Goal: Task Accomplishment & Management: Use online tool/utility

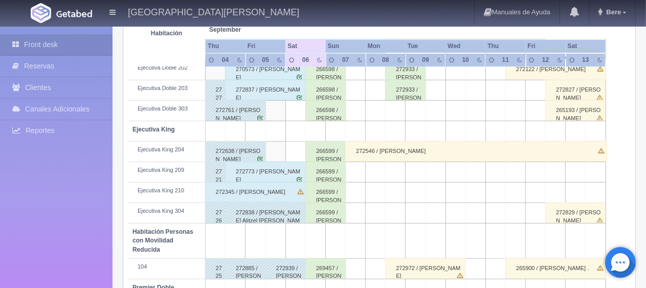
scroll to position [494, 0]
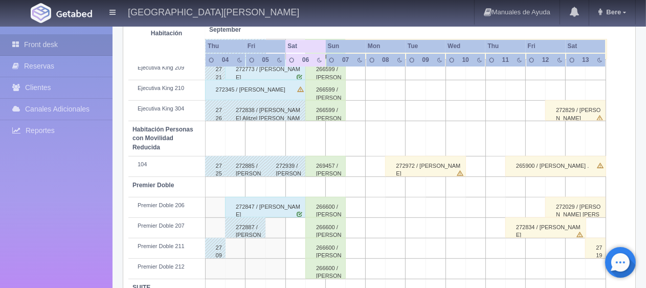
click at [286, 163] on div "272939 / [PERSON_NAME]" at bounding box center [285, 166] width 40 height 20
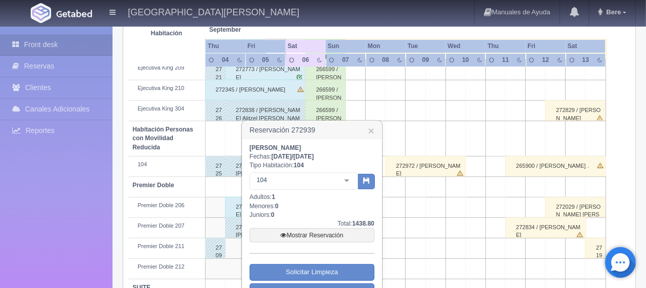
click at [376, 130] on h3 "Reservación 272939 ×" at bounding box center [311, 130] width 139 height 18
click at [372, 130] on link "×" at bounding box center [371, 130] width 6 height 11
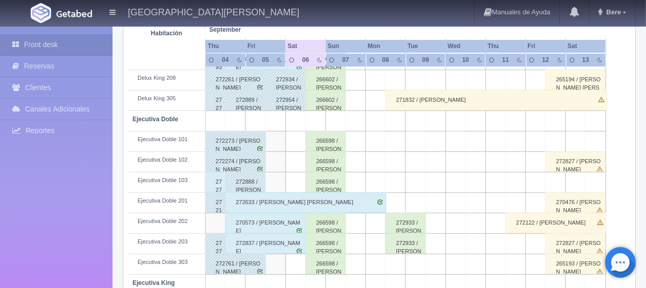
scroll to position [136, 0]
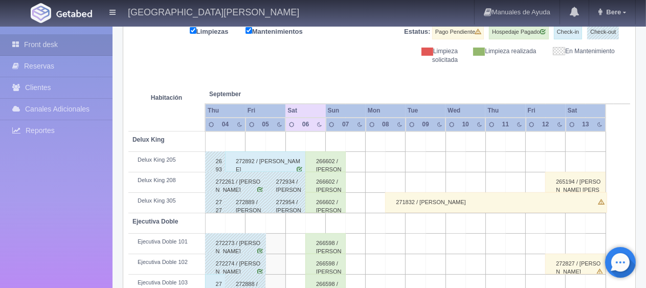
click at [282, 205] on div "272954 / [PERSON_NAME] [PERSON_NAME]" at bounding box center [285, 202] width 40 height 20
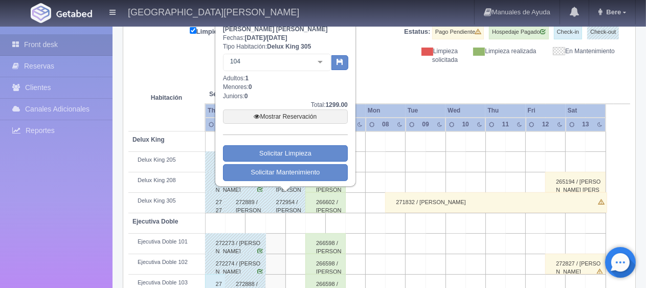
scroll to position [34, 0]
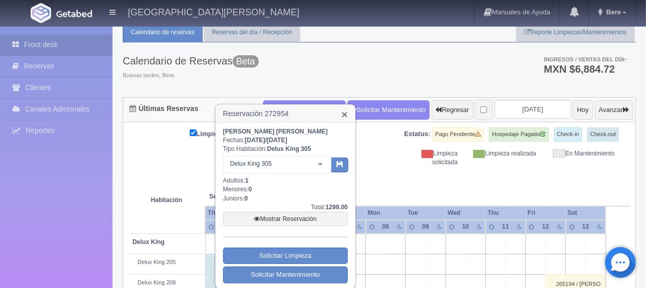
click at [346, 112] on link "×" at bounding box center [344, 114] width 6 height 11
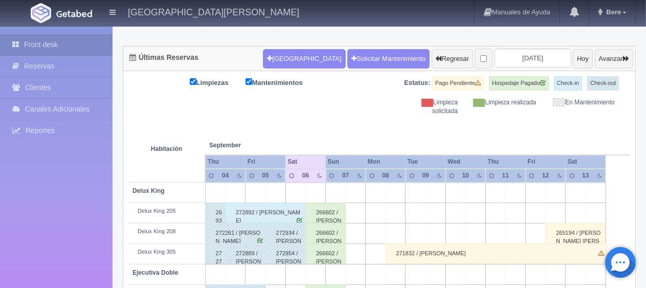
scroll to position [136, 0]
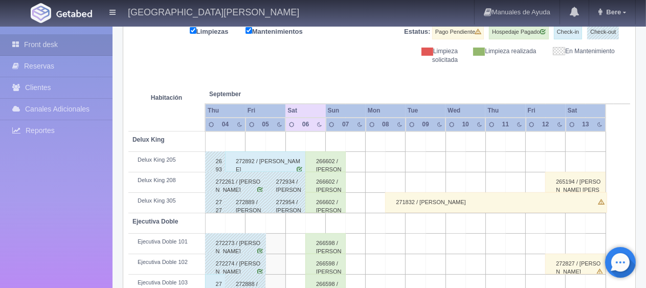
click at [285, 183] on div "272934 / [PERSON_NAME]" at bounding box center [285, 182] width 40 height 20
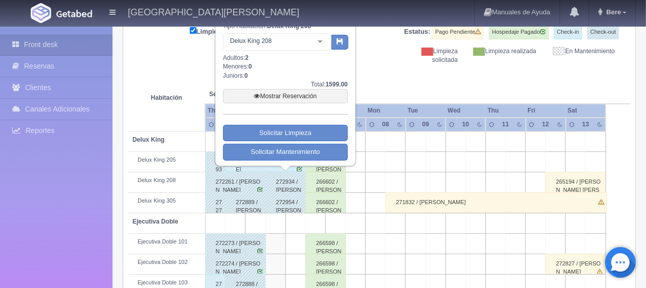
scroll to position [34, 0]
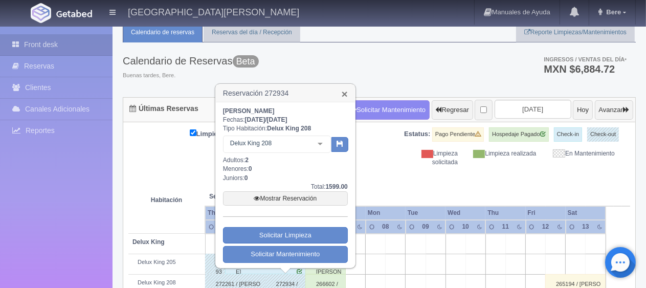
click at [344, 90] on link "×" at bounding box center [344, 93] width 6 height 11
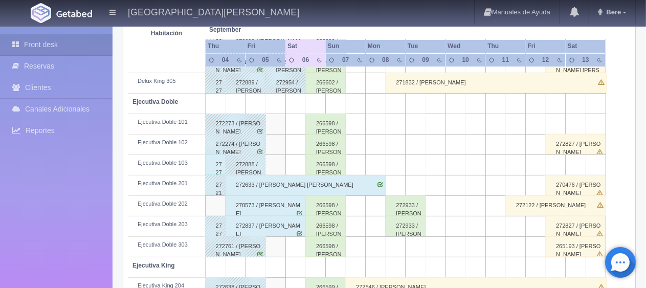
scroll to position [460, 0]
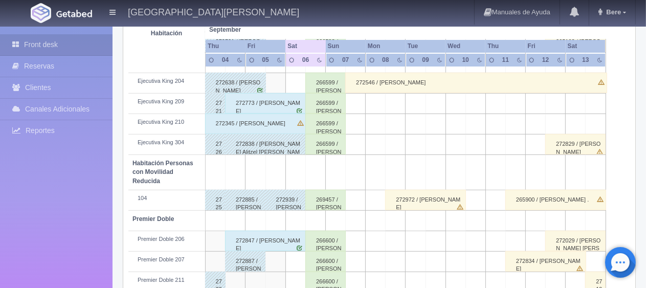
click at [264, 105] on div "272773 / Feng Chen" at bounding box center [265, 103] width 81 height 20
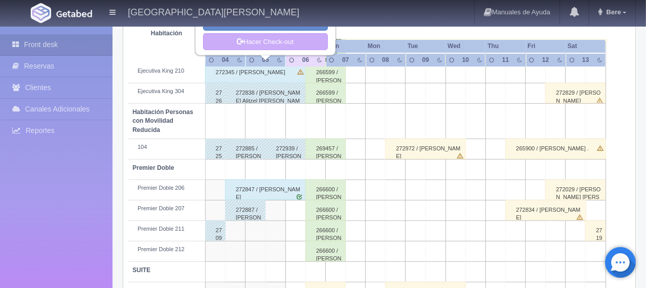
scroll to position [409, 0]
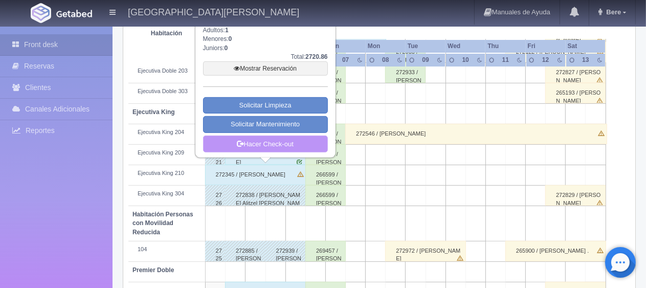
click at [274, 146] on link "Hacer Check-out" at bounding box center [265, 143] width 125 height 17
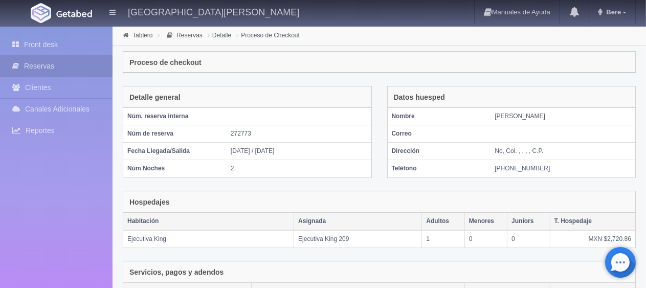
scroll to position [172, 0]
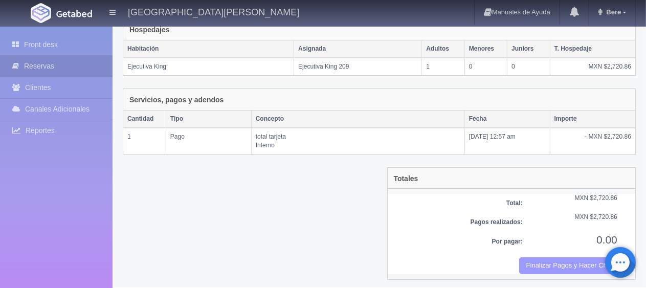
click at [556, 263] on button "Finalizar Pagos y Hacer Checkout" at bounding box center [568, 265] width 98 height 17
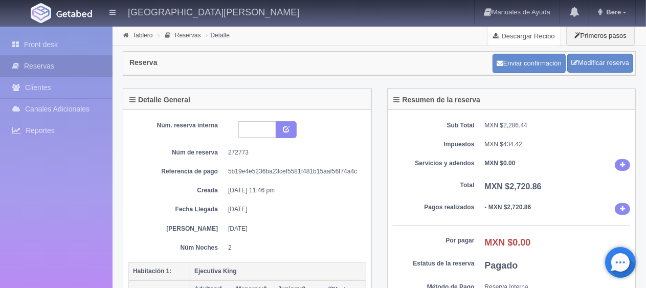
click at [533, 32] on link "Descargar Recibo" at bounding box center [523, 36] width 73 height 20
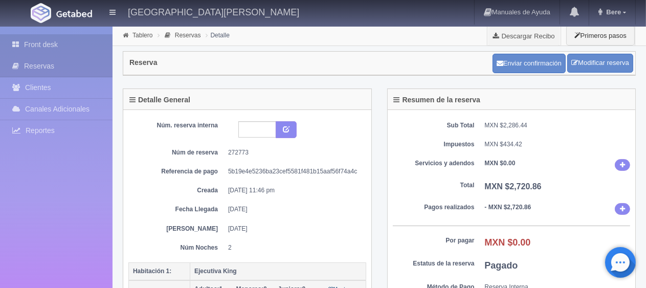
click at [89, 44] on link "Front desk" at bounding box center [56, 44] width 112 height 21
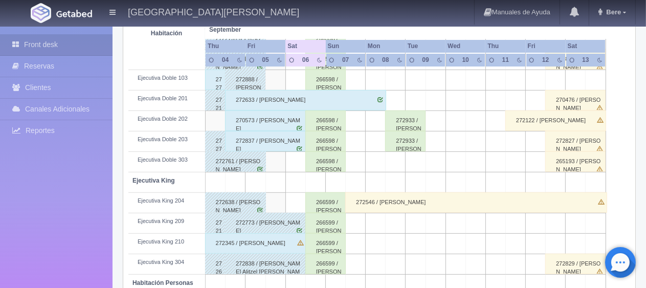
scroll to position [85, 0]
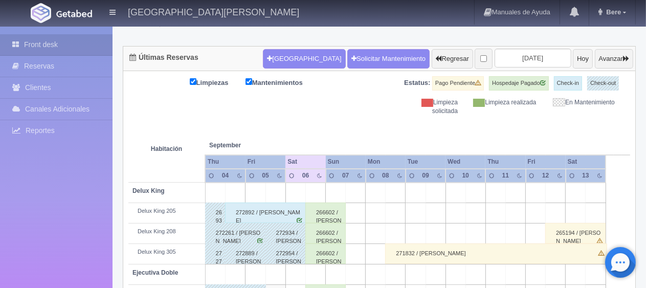
click at [278, 122] on th "September Sep" at bounding box center [245, 135] width 80 height 39
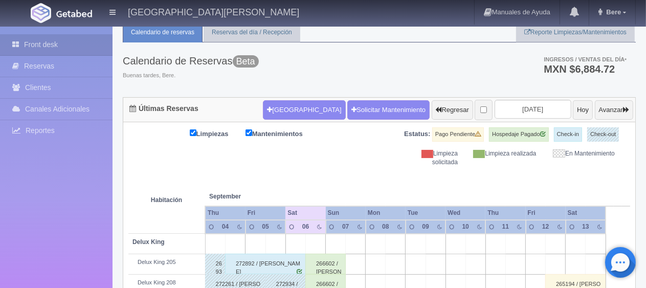
scroll to position [136, 0]
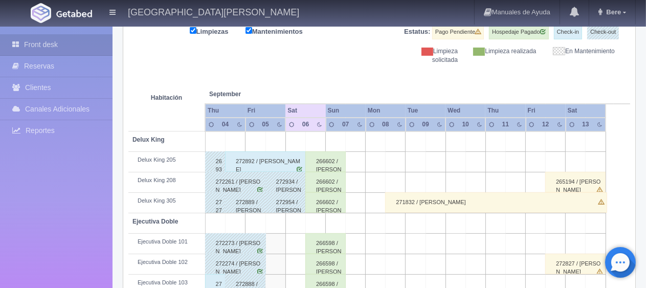
click at [316, 81] on th at bounding box center [315, 83] width 60 height 39
click at [264, 42] on div "Limpiezas Mantenimientos Estatus: Pago Pendiente Hospedaje Pagado Check-in Chec…" at bounding box center [378, 44] width 501 height 39
click at [279, 61] on div "Limpiezas Mantenimientos Estatus: Pago Pendiente Hospedaje Pagado Check-in Chec…" at bounding box center [378, 44] width 501 height 39
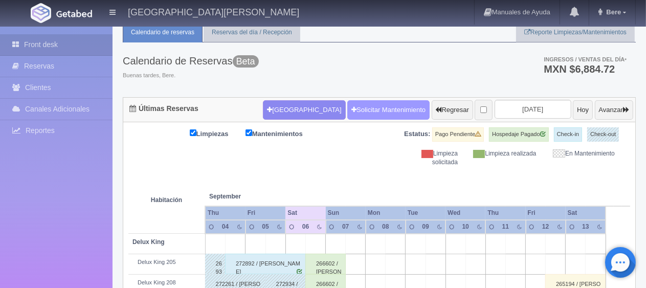
scroll to position [0, 0]
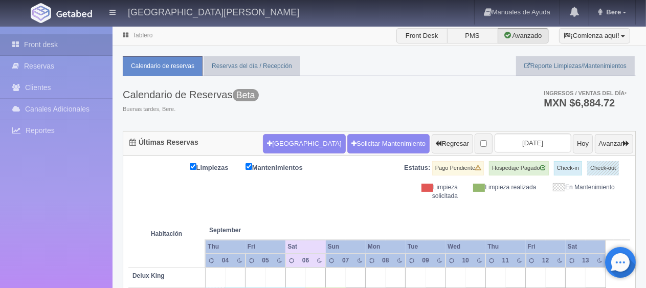
click at [377, 104] on div "Calendario de Reservas Beta Buenas tardes, Bere. Ingresos / Ventas del día * MX…" at bounding box center [379, 103] width 513 height 55
click at [386, 87] on div "Calendario de Reservas Beta Buenas tardes, Bere. Ingresos / Ventas del día * MX…" at bounding box center [379, 103] width 513 height 55
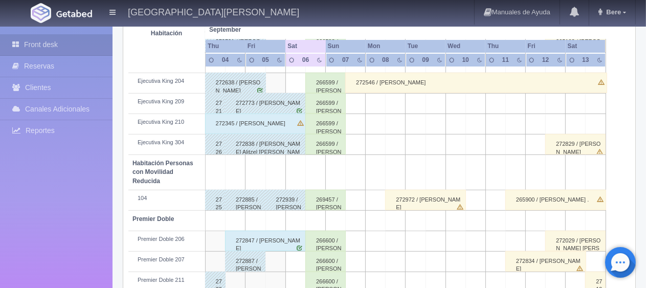
scroll to position [511, 0]
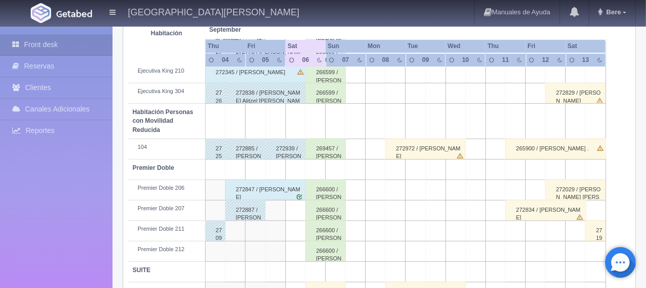
click at [269, 194] on div "272847 / Marcelo Rodriguez" at bounding box center [265, 189] width 81 height 20
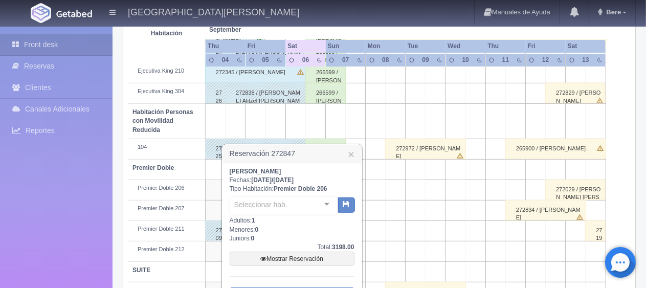
scroll to position [575, 0]
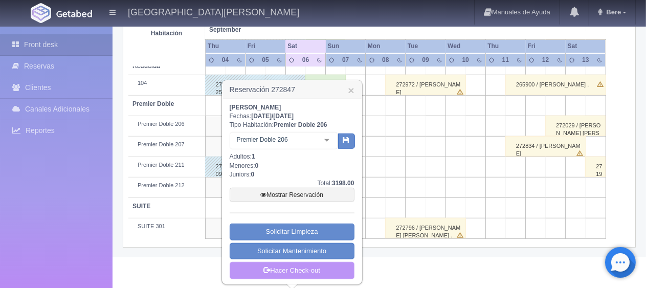
click at [283, 265] on link "Hacer Check-out" at bounding box center [291, 270] width 125 height 17
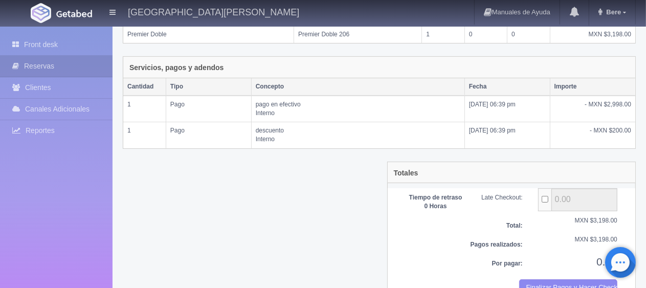
scroll to position [226, 0]
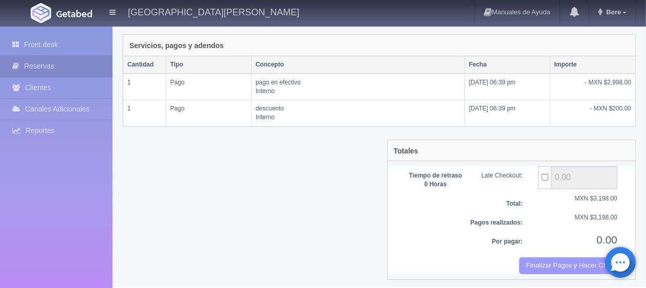
click at [535, 263] on button "Finalizar Pagos y Hacer Checkout" at bounding box center [568, 265] width 98 height 17
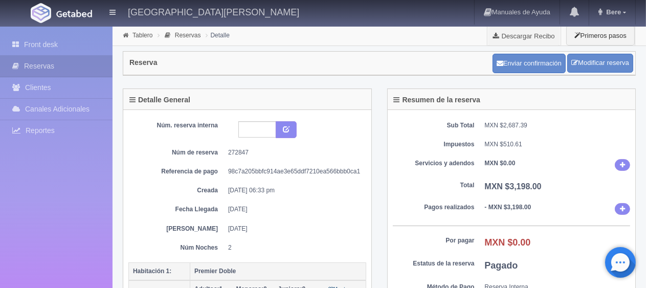
scroll to position [153, 0]
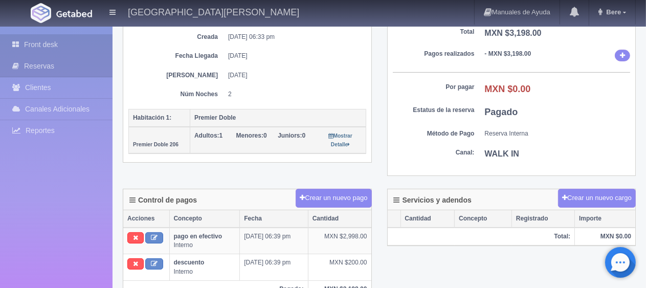
click at [78, 37] on link "Front desk" at bounding box center [56, 44] width 112 height 21
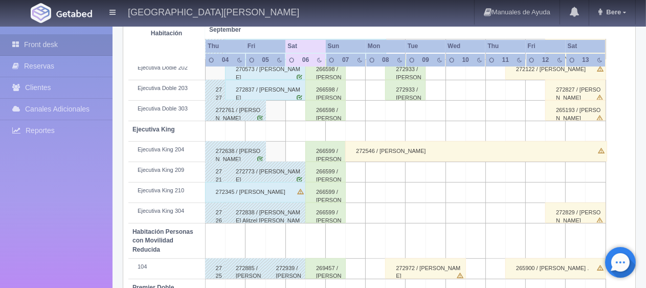
scroll to position [340, 0]
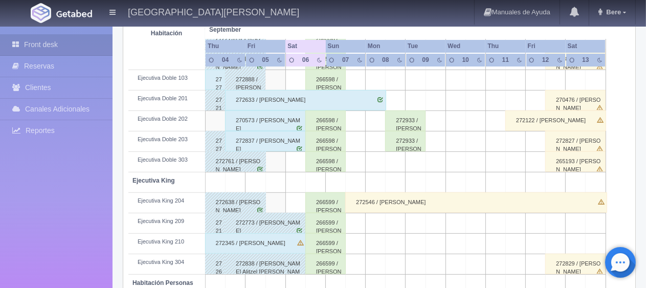
click at [262, 142] on div "272837 / [PERSON_NAME]" at bounding box center [265, 141] width 81 height 20
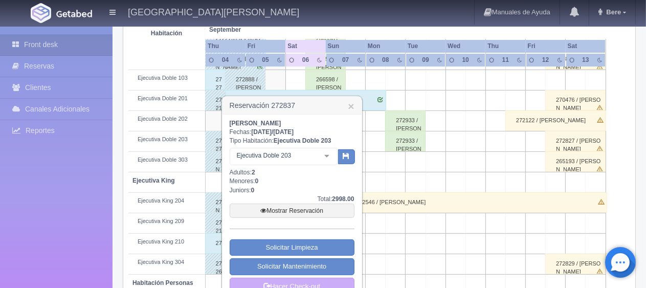
scroll to position [392, 0]
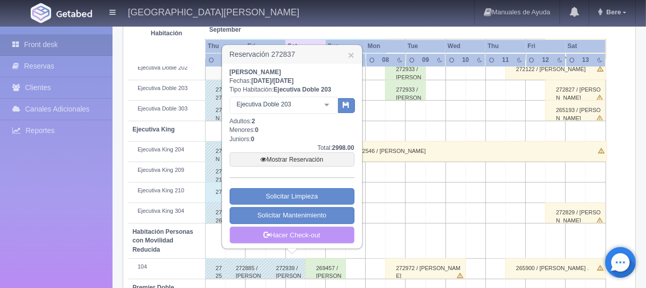
click at [311, 235] on link "Hacer Check-out" at bounding box center [291, 234] width 125 height 17
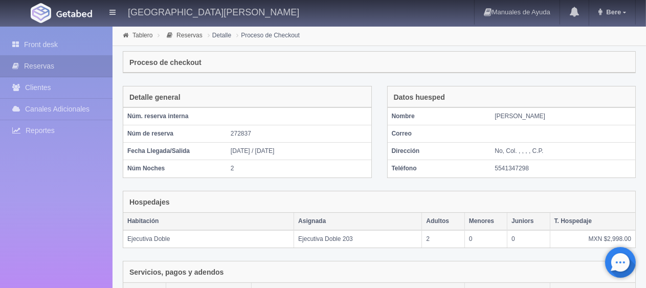
scroll to position [226, 0]
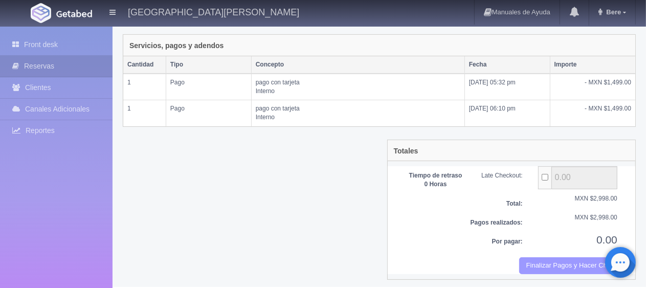
click at [531, 265] on button "Finalizar Pagos y Hacer Checkout" at bounding box center [568, 265] width 98 height 17
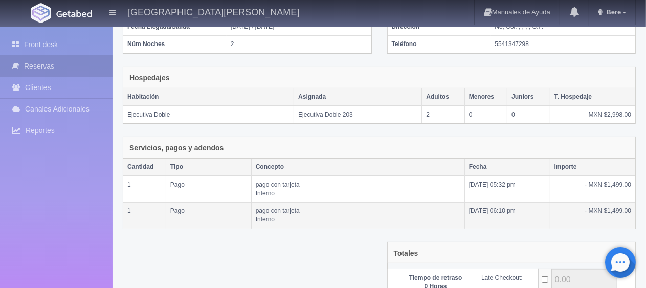
scroll to position [73, 0]
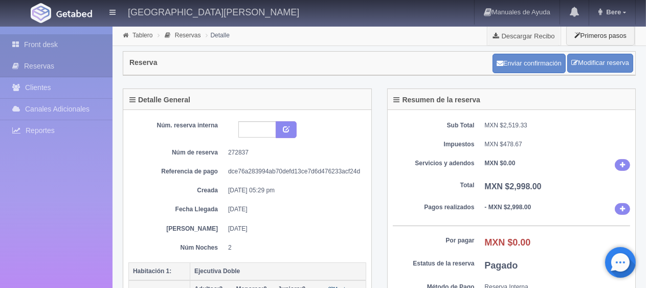
click at [45, 34] on link "Front desk" at bounding box center [56, 44] width 112 height 21
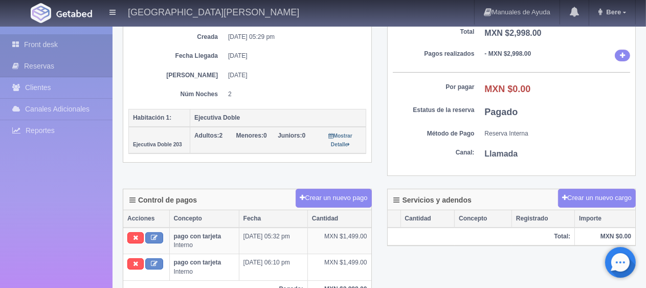
click at [28, 45] on link "Front desk" at bounding box center [56, 44] width 112 height 21
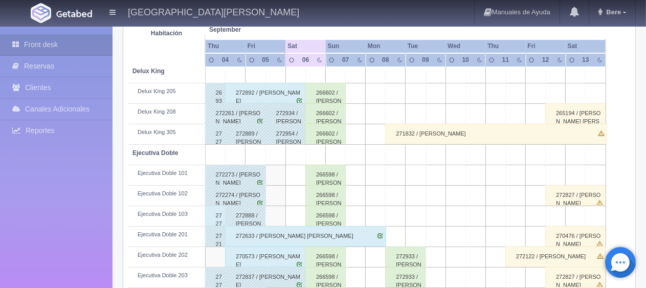
scroll to position [307, 0]
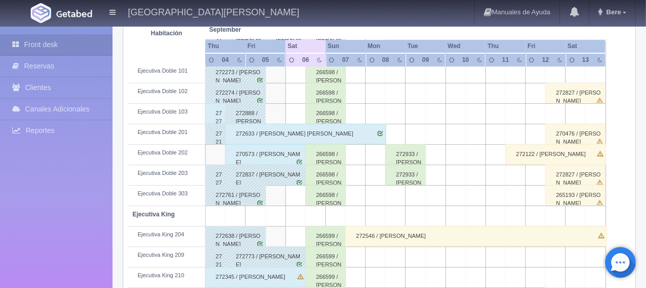
click at [263, 151] on div "270573 / [PERSON_NAME]" at bounding box center [265, 154] width 81 height 20
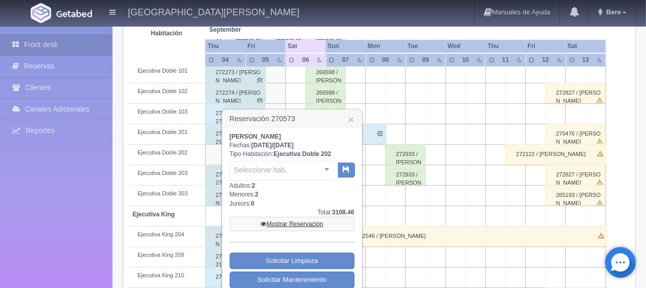
scroll to position [460, 0]
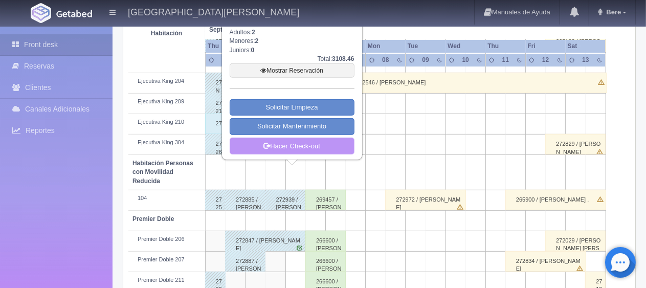
click at [294, 151] on link "Hacer Check-out" at bounding box center [291, 145] width 125 height 17
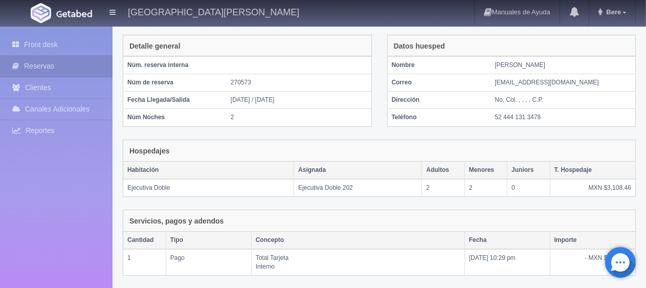
scroll to position [200, 0]
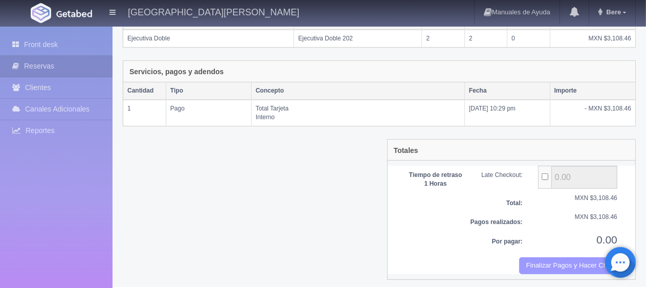
click at [536, 259] on button "Finalizar Pagos y Hacer Checkout" at bounding box center [568, 265] width 98 height 17
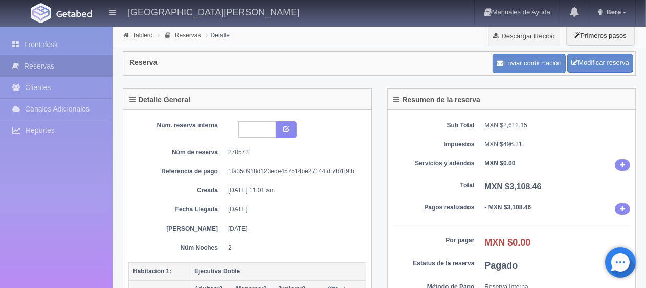
scroll to position [153, 0]
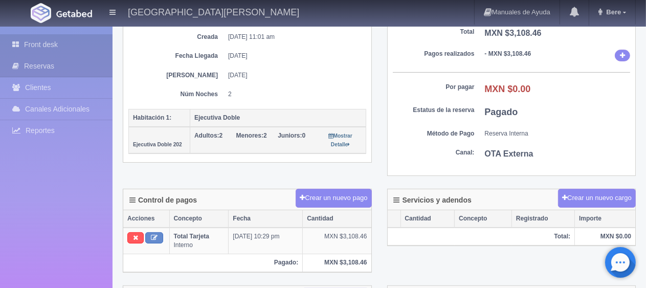
click at [51, 36] on link "Front desk" at bounding box center [56, 44] width 112 height 21
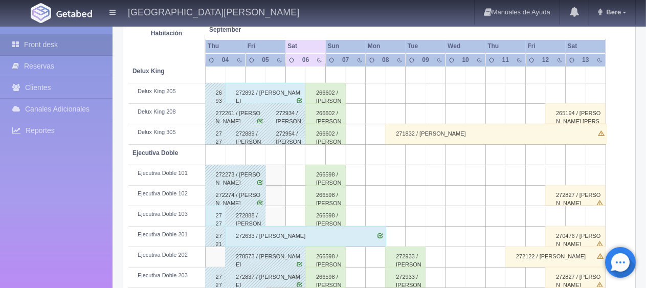
scroll to position [307, 0]
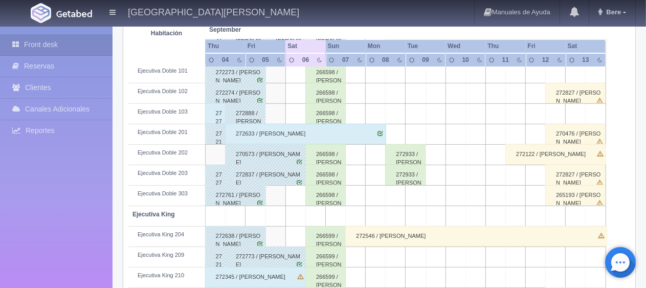
click at [4, 212] on div "Front desk Reservas Clientes Canales Adicionales Channex Reportes Reporte del d…" at bounding box center [56, 171] width 112 height 288
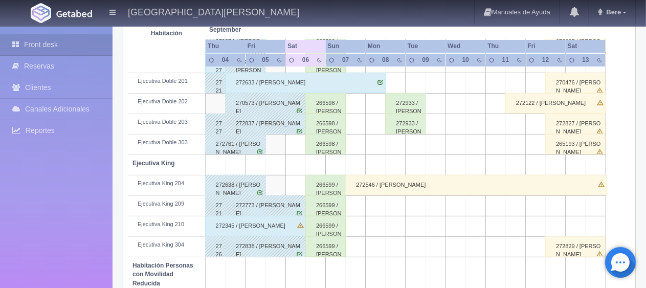
scroll to position [409, 0]
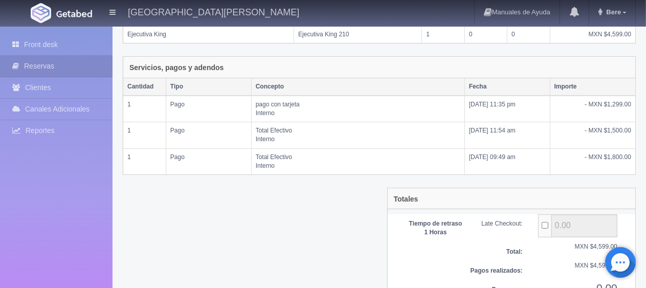
scroll to position [252, 0]
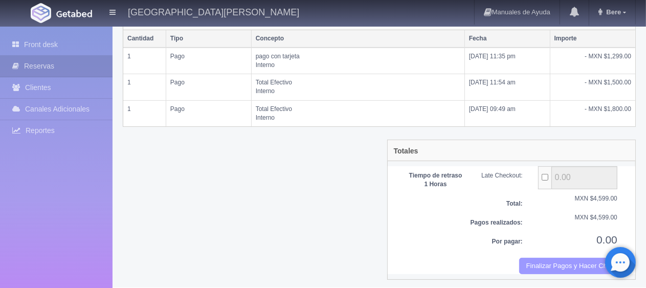
click at [568, 260] on button "Finalizar Pagos y Hacer Checkout" at bounding box center [568, 266] width 98 height 17
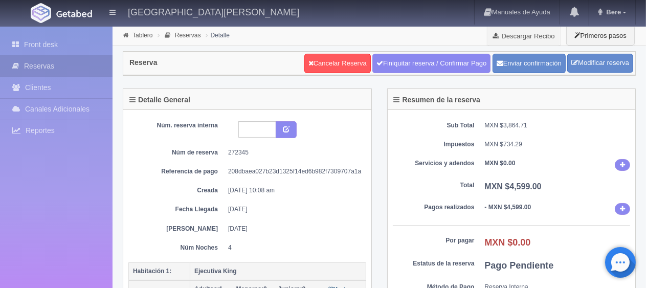
scroll to position [102, 0]
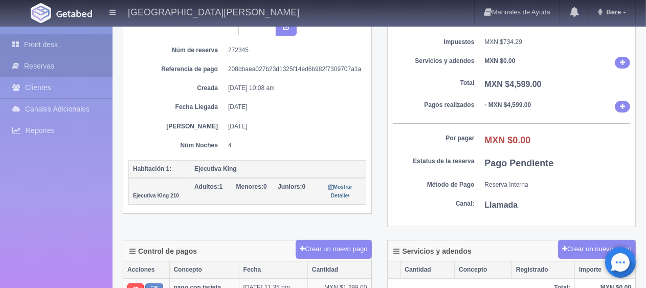
click at [59, 46] on link "Front desk" at bounding box center [56, 44] width 112 height 21
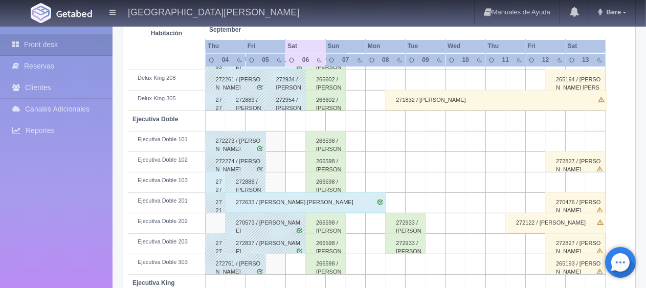
scroll to position [85, 0]
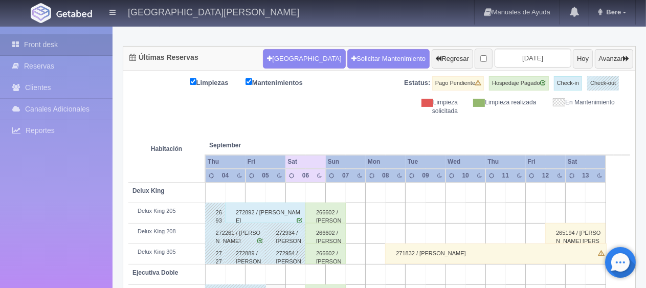
click at [255, 212] on div "272892 / [PERSON_NAME]" at bounding box center [265, 212] width 81 height 20
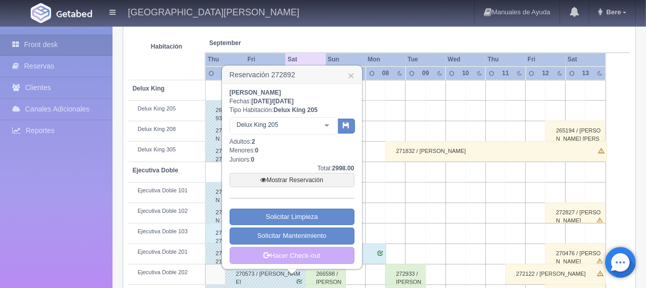
scroll to position [238, 0]
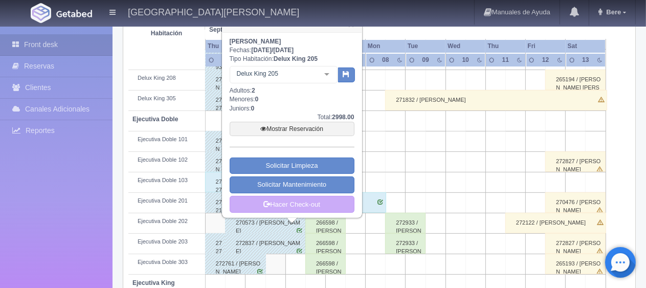
click at [304, 212] on div "Ariadna Martínez Fechas: 2025-09-04 / 2025-09-06 Tipo Habitación: Delux King 20…" at bounding box center [291, 125] width 139 height 185
click at [313, 206] on link "Hacer Check-out" at bounding box center [291, 204] width 125 height 17
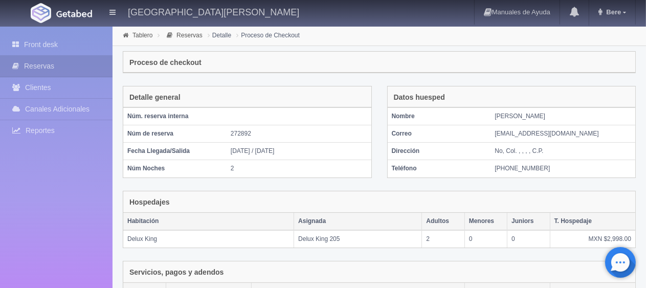
scroll to position [200, 0]
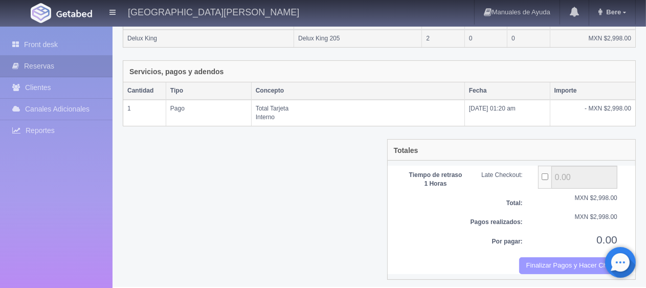
drag, startPoint x: 561, startPoint y: 261, endPoint x: 380, endPoint y: 36, distance: 289.0
click at [561, 261] on button "Finalizar Pagos y Hacer Checkout" at bounding box center [568, 265] width 98 height 17
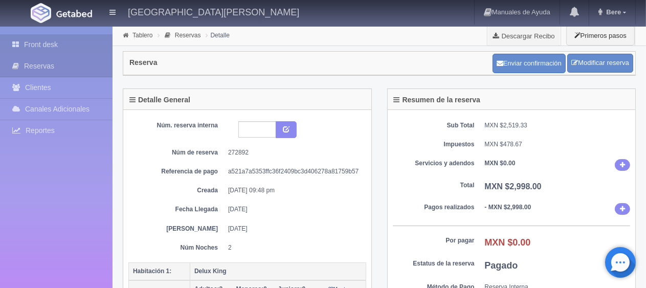
click at [61, 44] on link "Front desk" at bounding box center [56, 44] width 112 height 21
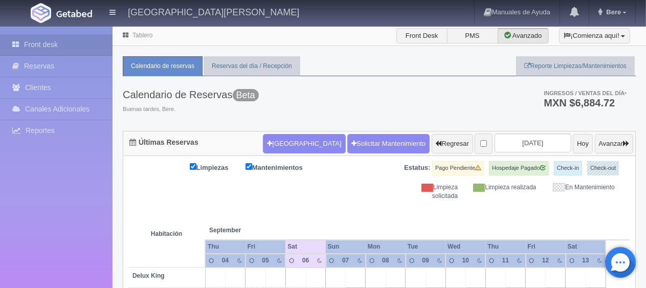
click at [349, 73] on ul "Calendario de reservas Reservas del día / Recepción Reporte Limpiezas/Mantenimi…" at bounding box center [379, 66] width 513 height 20
